Goal: Transaction & Acquisition: Subscribe to service/newsletter

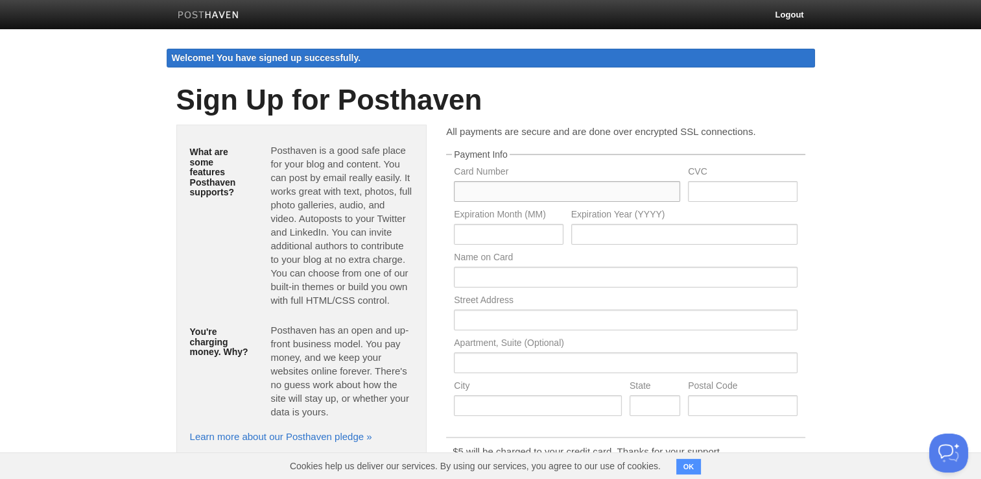
click at [535, 196] on input "text" at bounding box center [567, 191] width 226 height 21
click at [647, 148] on div "All payments are secure and are done over encrypted SSL connections. Payment In…" at bounding box center [626, 384] width 378 height 518
click at [838, 250] on body "Logout Welcome! You have signed up successfully. Welcome! You have signed up su…" at bounding box center [490, 321] width 981 height 643
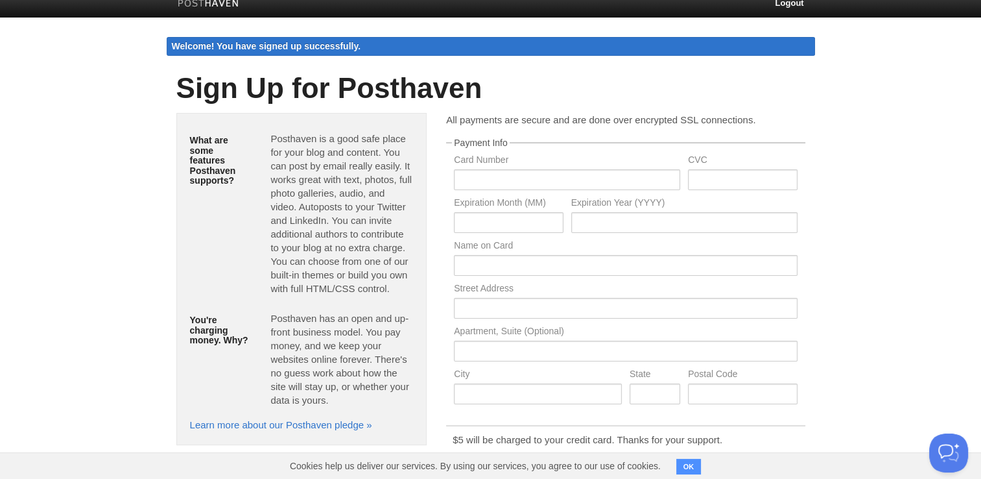
scroll to position [12, 0]
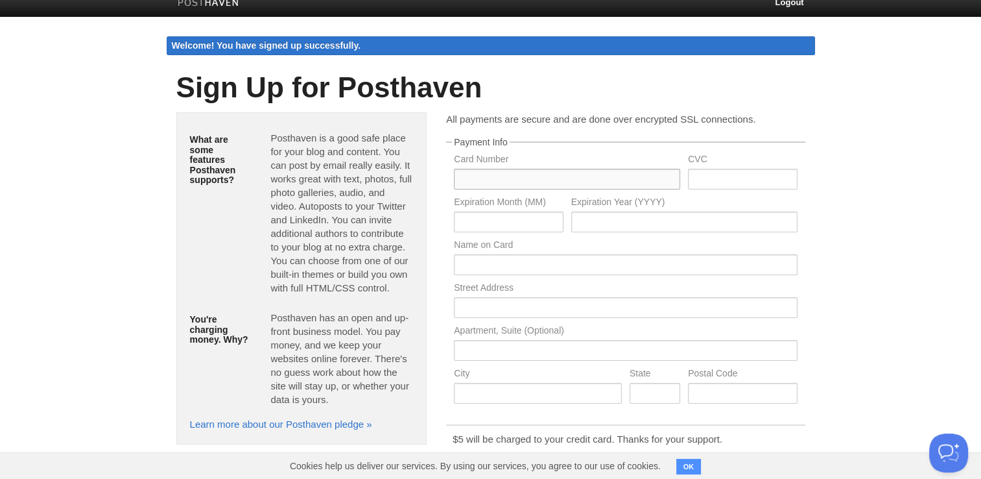
click at [496, 175] on input "text" at bounding box center [567, 179] width 226 height 21
type input "[CREDIT_CARD_NUMBER]"
click at [721, 180] on input "text" at bounding box center [742, 179] width 109 height 21
type input "915"
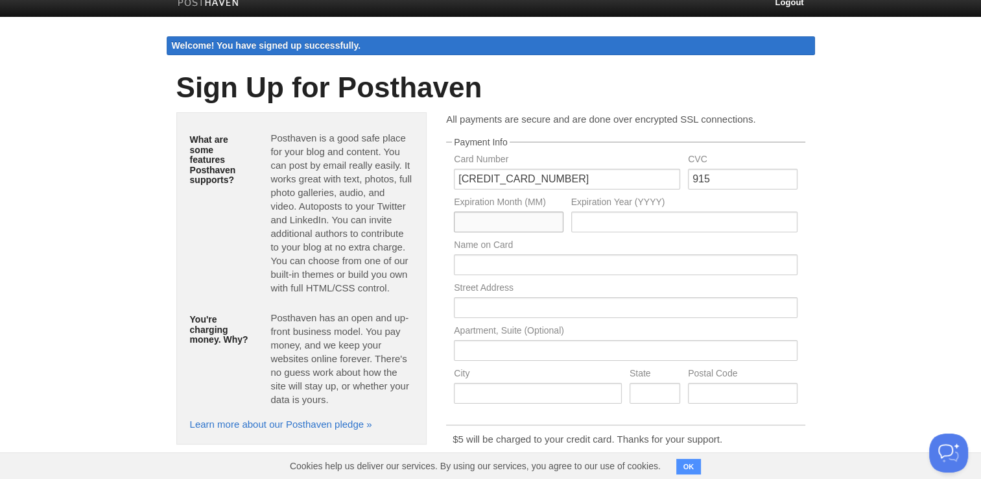
click at [474, 224] on input "text" at bounding box center [508, 221] width 109 height 21
type input "06"
click at [592, 228] on input "text" at bounding box center [684, 221] width 226 height 21
type input "2026"
click at [547, 269] on input "text" at bounding box center [625, 264] width 343 height 21
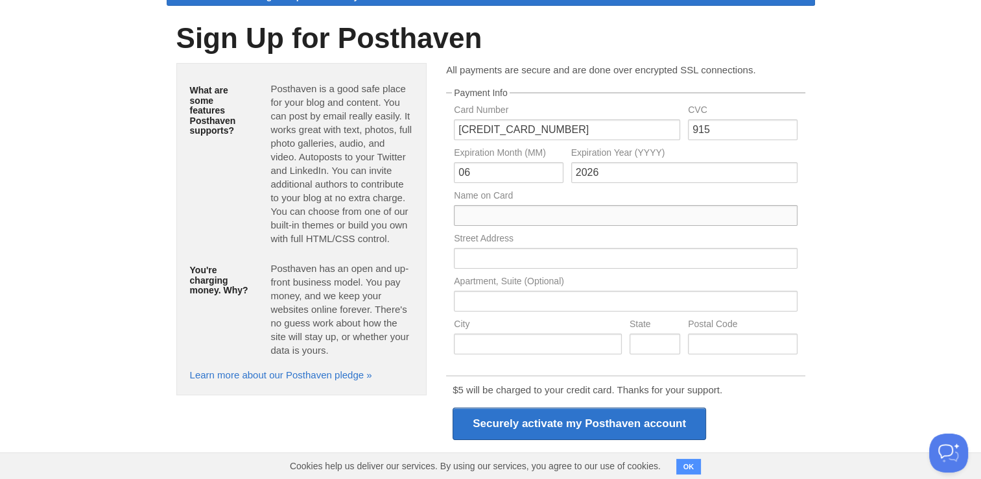
scroll to position [64, 0]
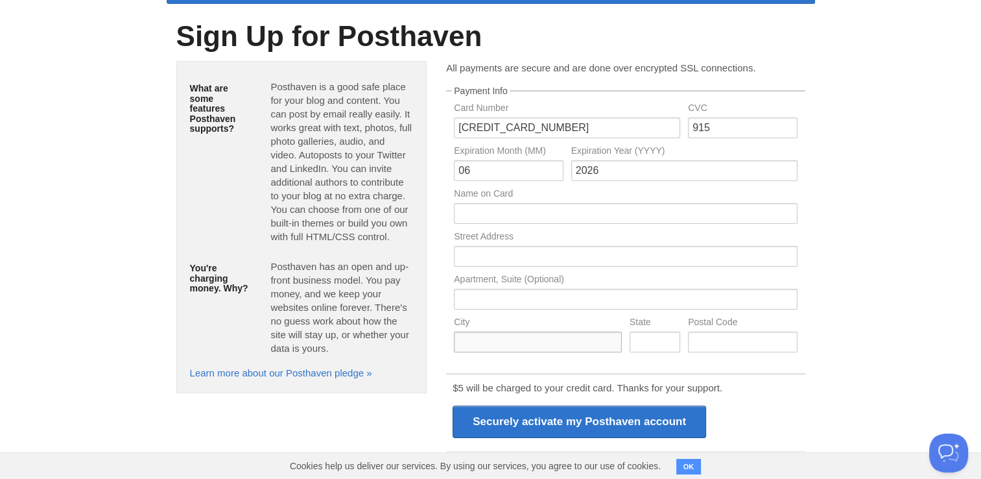
click at [532, 344] on input "text" at bounding box center [538, 341] width 168 height 21
click at [875, 250] on body "Logout Welcome! You have signed up successfully. Welcome! You have signed up su…" at bounding box center [490, 257] width 981 height 643
click at [566, 201] on div "Name on Card" at bounding box center [625, 210] width 351 height 43
click at [560, 209] on input "text" at bounding box center [625, 213] width 343 height 21
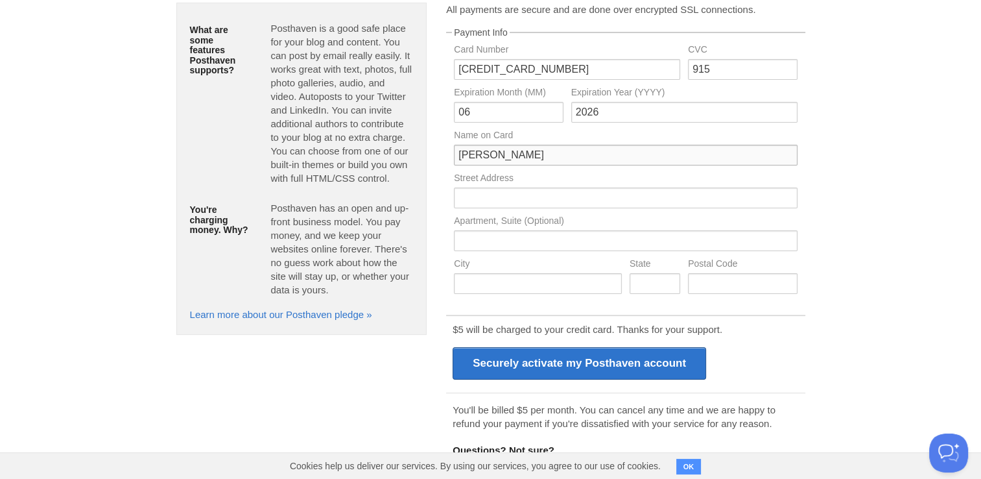
scroll to position [121, 0]
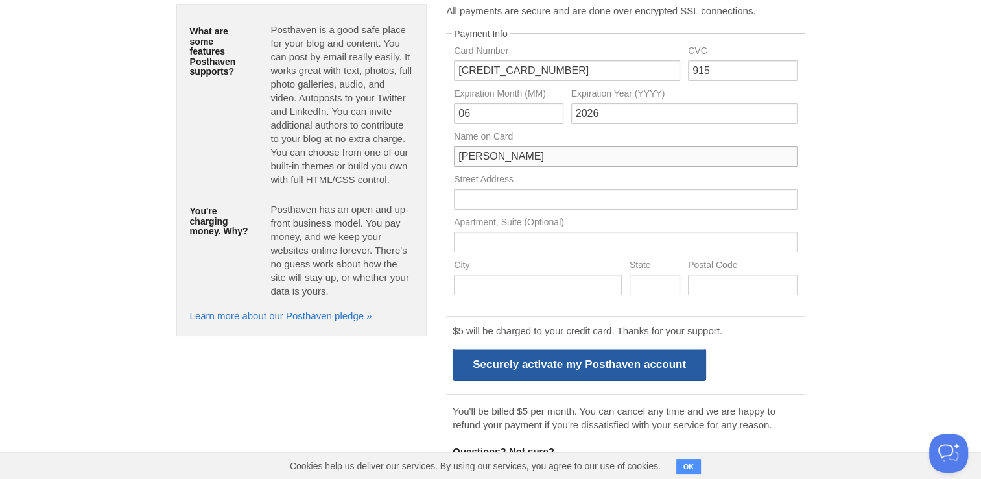
type input "[PERSON_NAME]"
click at [553, 367] on input "Securely activate my Posthaven account" at bounding box center [580, 364] width 254 height 32
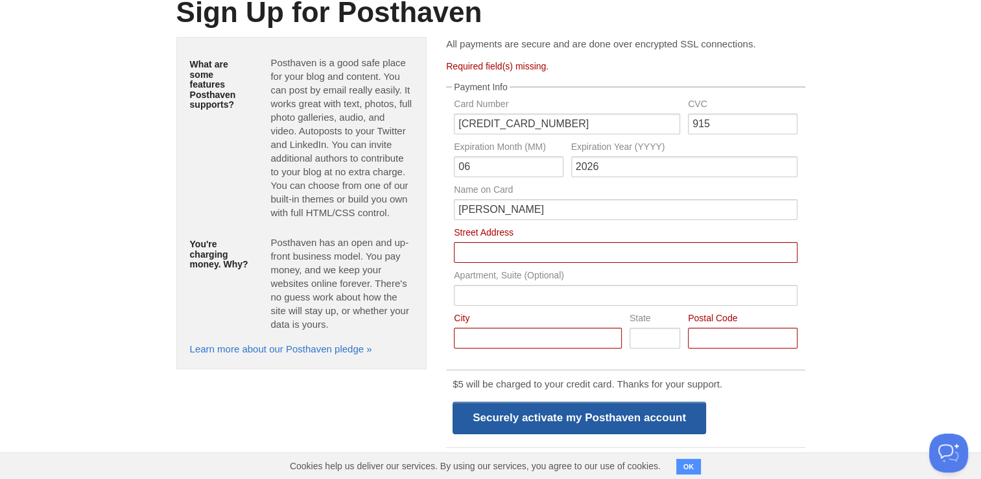
scroll to position [87, 0]
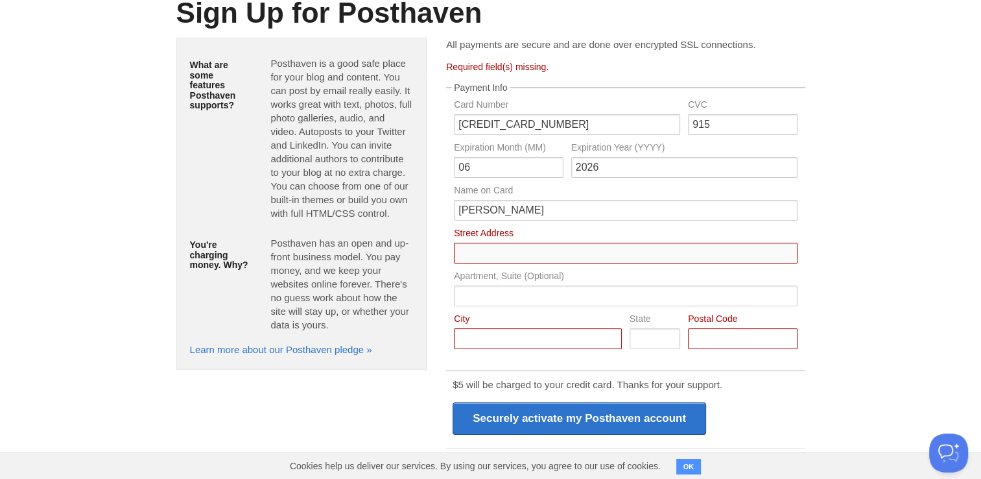
click at [612, 254] on input "Card Number" at bounding box center [625, 253] width 343 height 21
type input "[STREET_ADDRESS]"
type input "[GEOGRAPHIC_DATA]"
type input "YO23 3TB"
click at [649, 354] on div "State" at bounding box center [655, 335] width 58 height 43
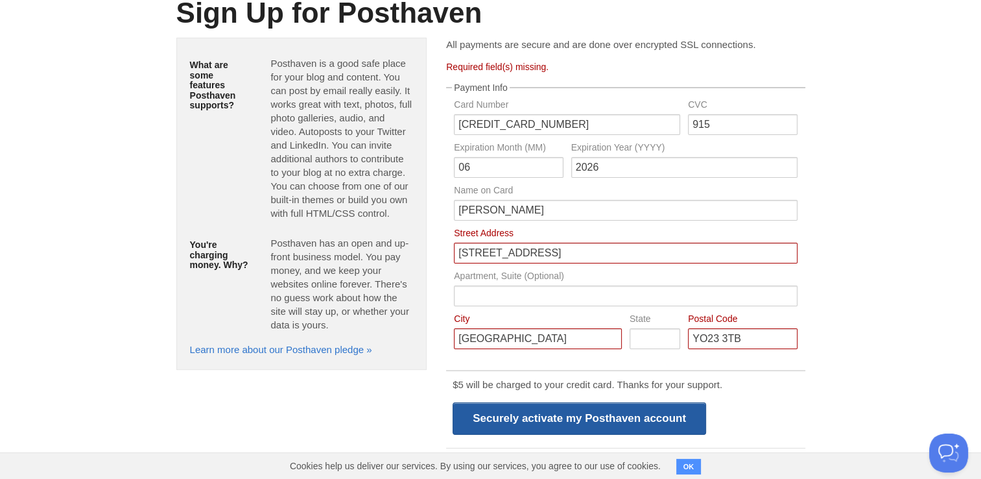
click at [585, 405] on input "Securely activate my Posthaven account" at bounding box center [580, 418] width 254 height 32
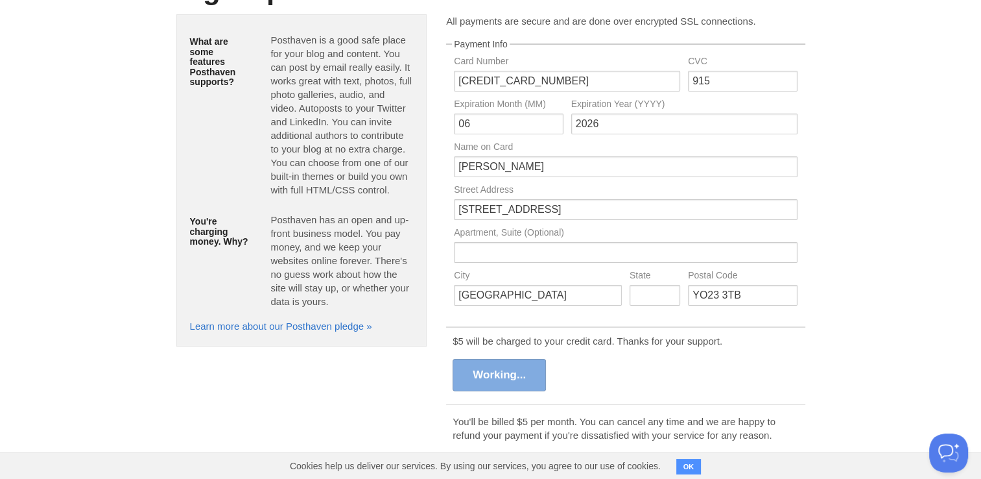
scroll to position [112, 0]
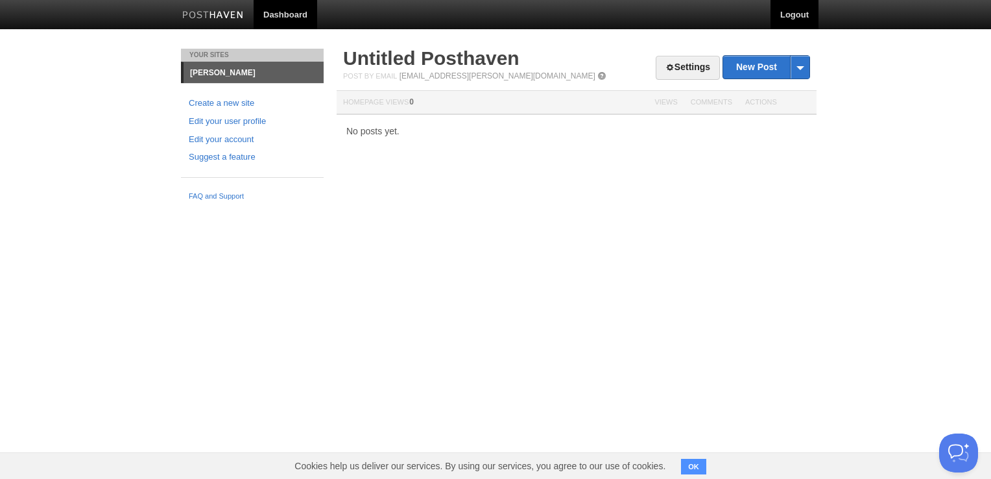
click at [806, 6] on link "Logout" at bounding box center [795, 14] width 48 height 29
